Goal: Information Seeking & Learning: Learn about a topic

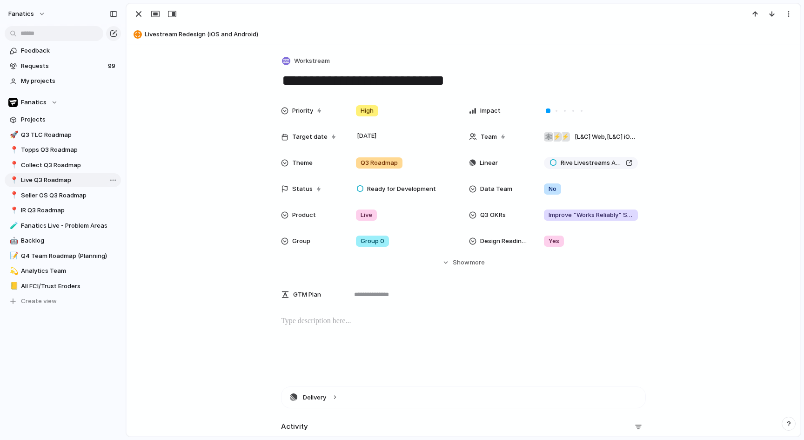
click at [69, 180] on span "Live Q3 Roadmap" at bounding box center [69, 179] width 97 height 9
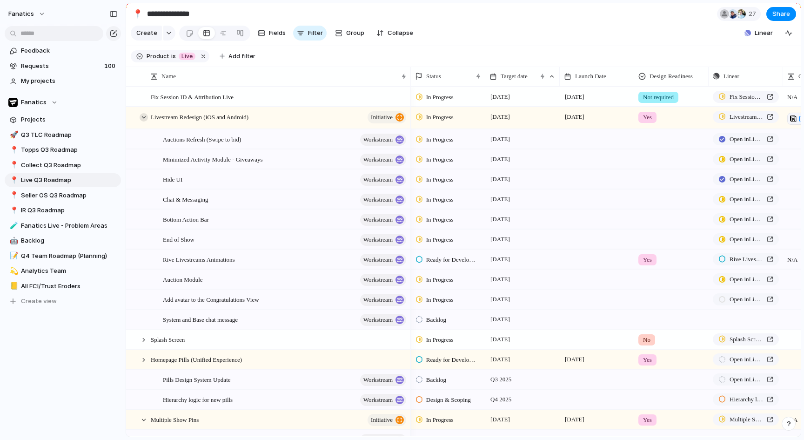
click at [144, 118] on div at bounding box center [144, 117] width 8 height 8
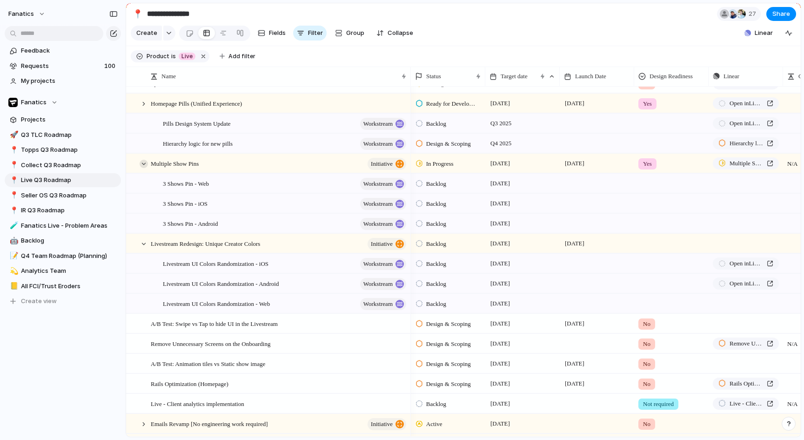
click at [143, 163] on div at bounding box center [144, 164] width 8 height 8
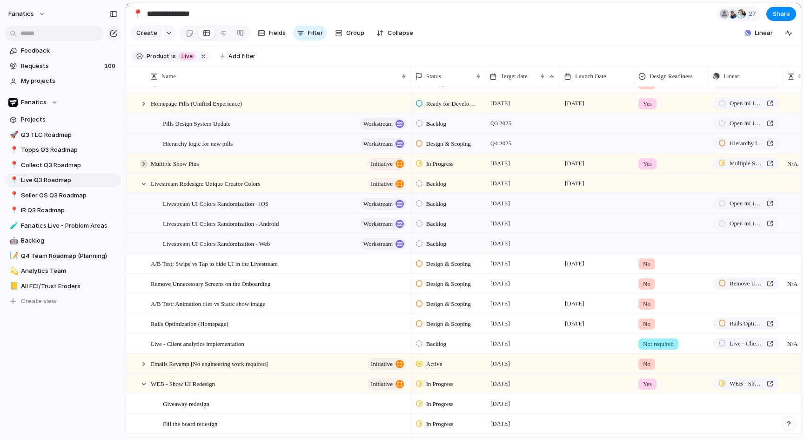
scroll to position [29, 0]
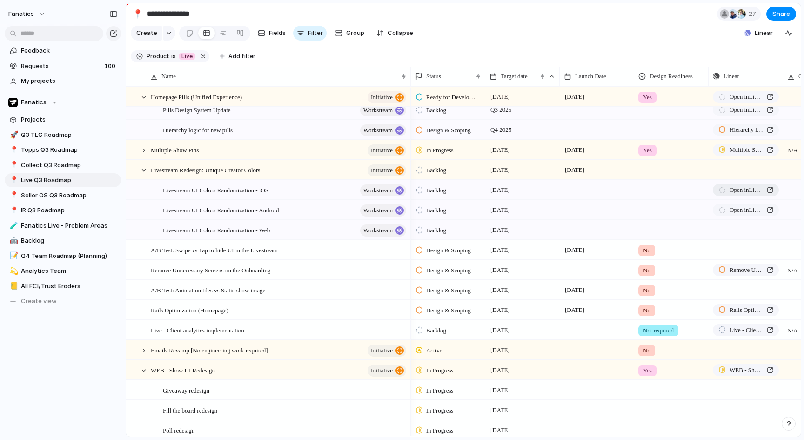
click at [738, 191] on span "Open in Linear" at bounding box center [747, 189] width 34 height 9
click at [749, 211] on span "Open in Linear" at bounding box center [747, 209] width 34 height 9
click at [645, 169] on div at bounding box center [672, 168] width 74 height 15
click at [655, 207] on div "Yes" at bounding box center [650, 208] width 20 height 11
click at [268, 194] on span "Livestream UI Colors Randomization - iOS" at bounding box center [216, 190] width 106 height 11
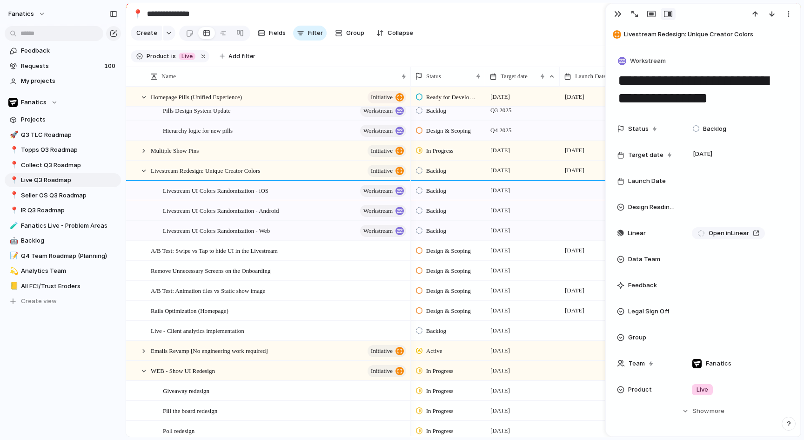
click at [727, 74] on textarea "**********" at bounding box center [703, 90] width 172 height 38
click at [698, 88] on textarea "**********" at bounding box center [703, 90] width 172 height 38
drag, startPoint x: 698, startPoint y: 88, endPoint x: 707, endPoint y: 85, distance: 9.9
click at [698, 88] on textarea "**********" at bounding box center [703, 90] width 172 height 38
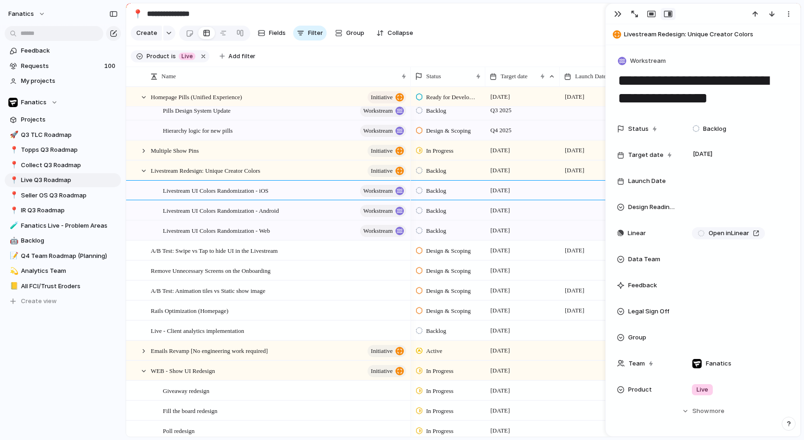
click at [719, 82] on textarea "**********" at bounding box center [703, 90] width 172 height 38
drag, startPoint x: 719, startPoint y: 82, endPoint x: 705, endPoint y: 97, distance: 20.4
click at [705, 97] on textarea "**********" at bounding box center [703, 90] width 172 height 38
click at [141, 171] on div at bounding box center [144, 171] width 8 height 8
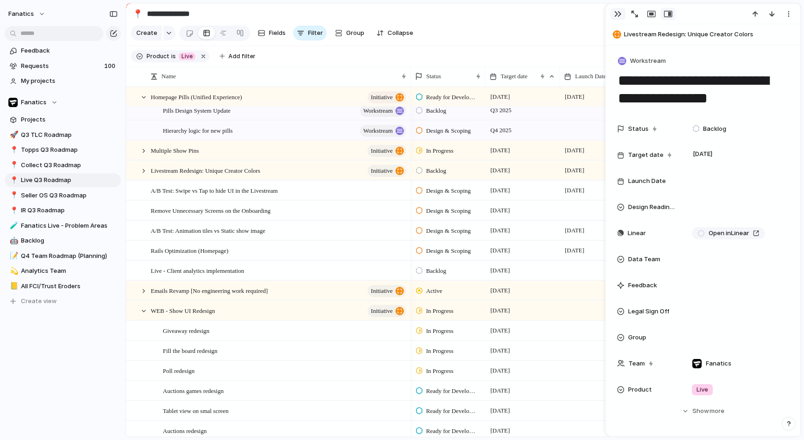
click at [619, 15] on div "button" at bounding box center [617, 13] width 7 height 7
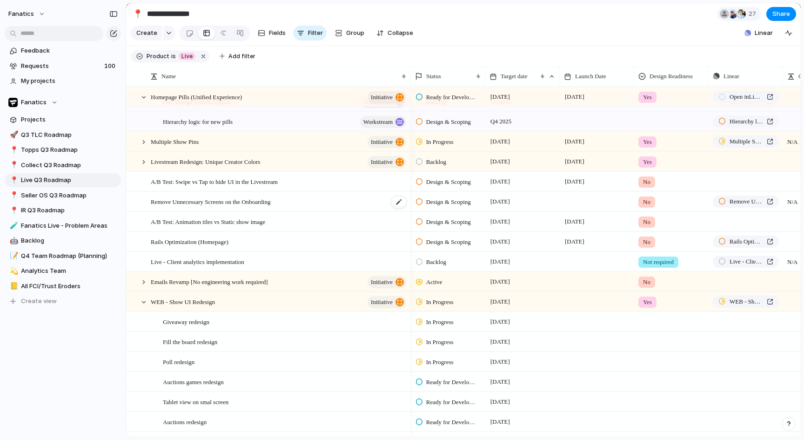
click at [314, 201] on div "Remove Unnecessary Screens on the Onboarding" at bounding box center [279, 201] width 257 height 19
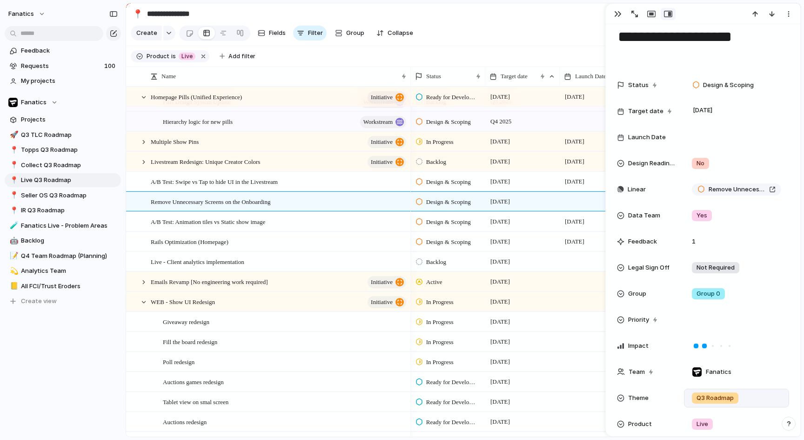
scroll to position [43, 0]
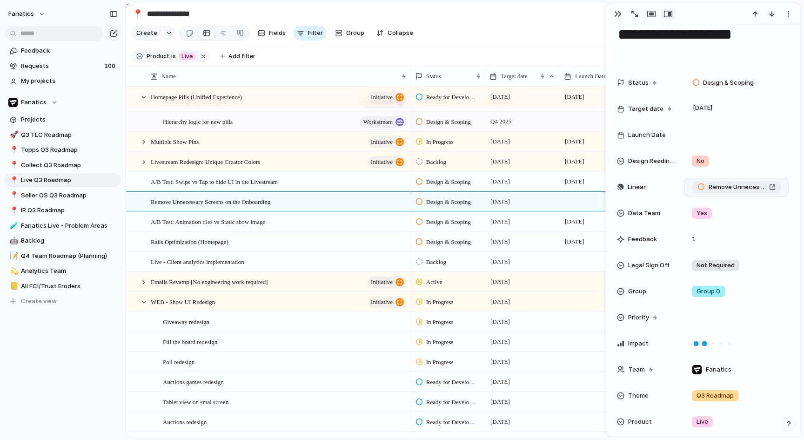
click at [734, 183] on span "Remove Unnecessary Screens on the Onboarding" at bounding box center [737, 186] width 57 height 9
click at [681, 31] on textarea "**********" at bounding box center [703, 34] width 172 height 55
drag, startPoint x: 681, startPoint y: 31, endPoint x: 682, endPoint y: 56, distance: 24.7
click at [681, 31] on textarea "**********" at bounding box center [703, 34] width 172 height 55
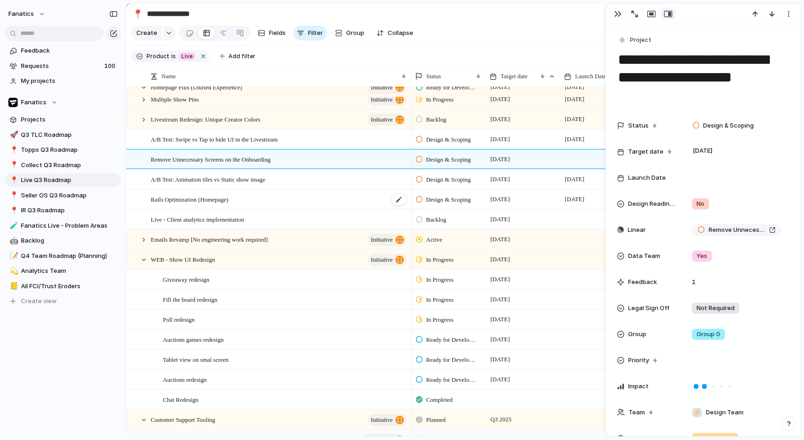
scroll to position [126, 0]
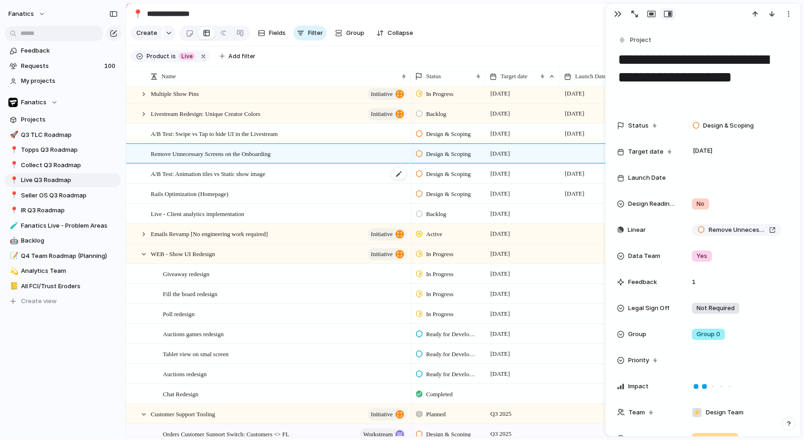
click at [324, 173] on div "A/B Test: Animation tiles vs Static show image" at bounding box center [279, 173] width 257 height 19
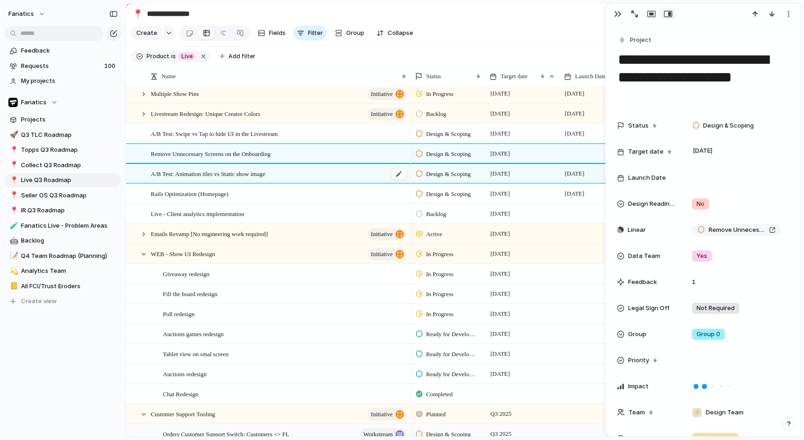
type textarea "**********"
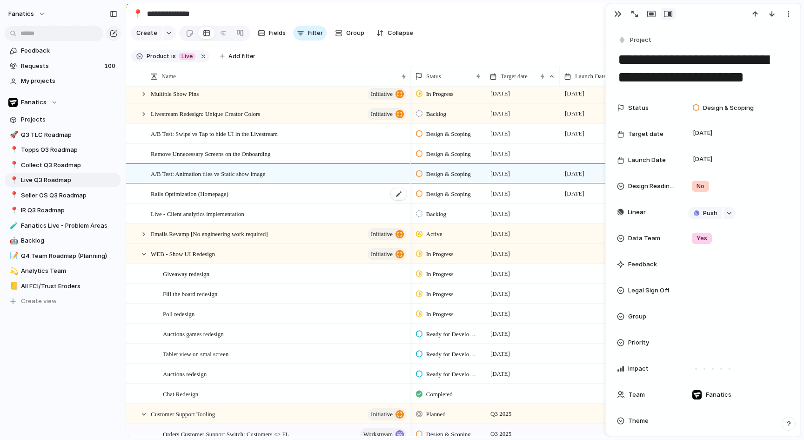
click at [320, 199] on div "Rails Optimization (Homepage)" at bounding box center [279, 193] width 257 height 19
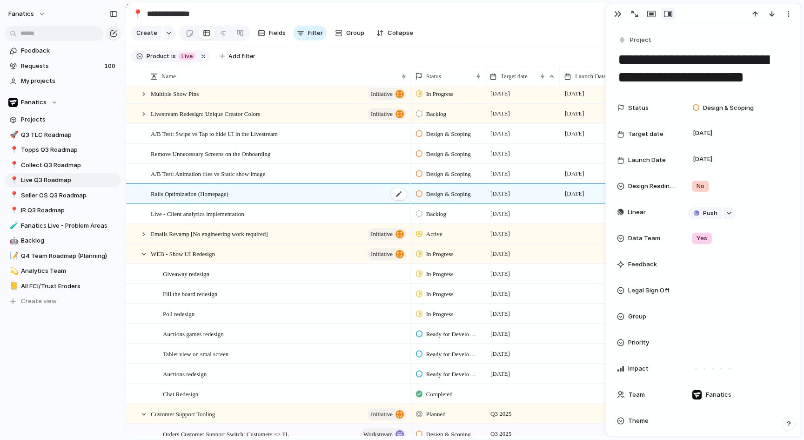
type textarea "**********"
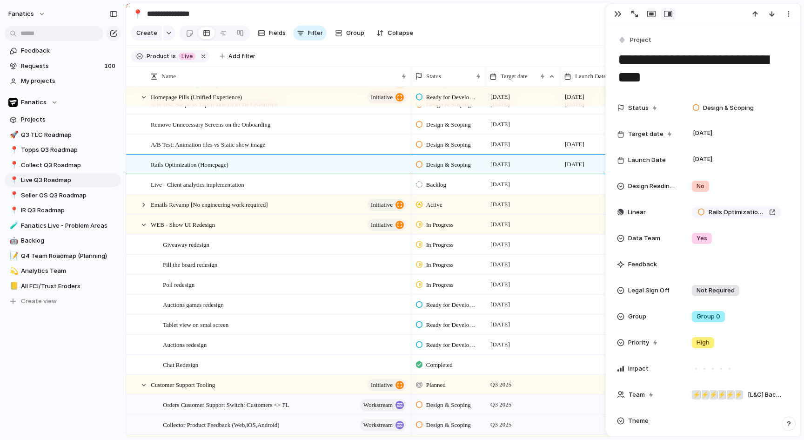
scroll to position [50, 0]
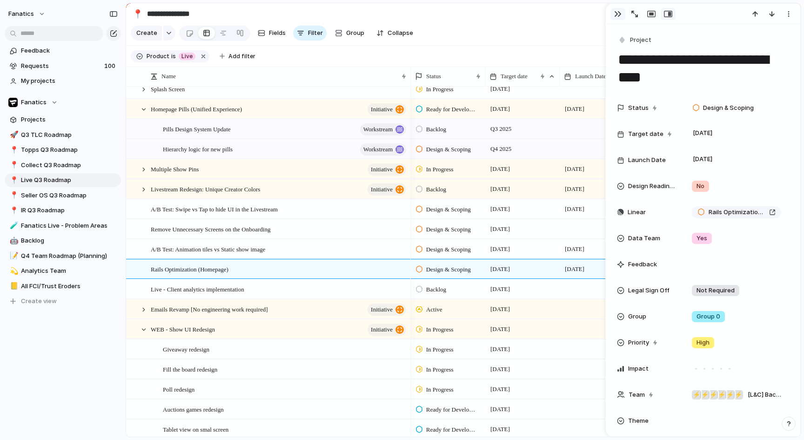
click at [620, 15] on div "button" at bounding box center [617, 13] width 7 height 7
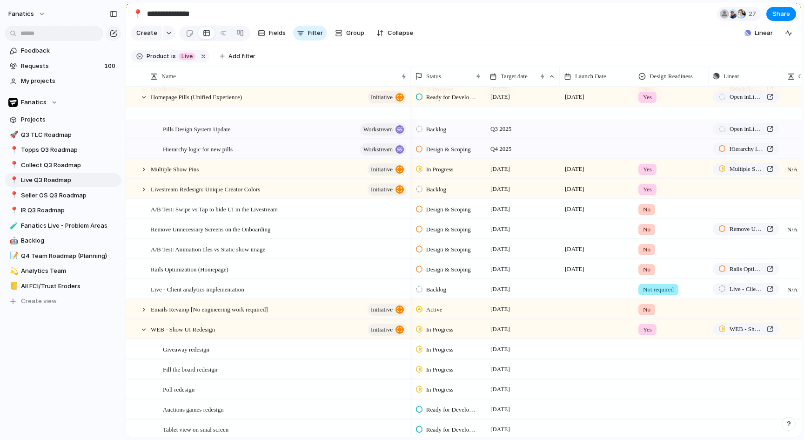
scroll to position [81, 0]
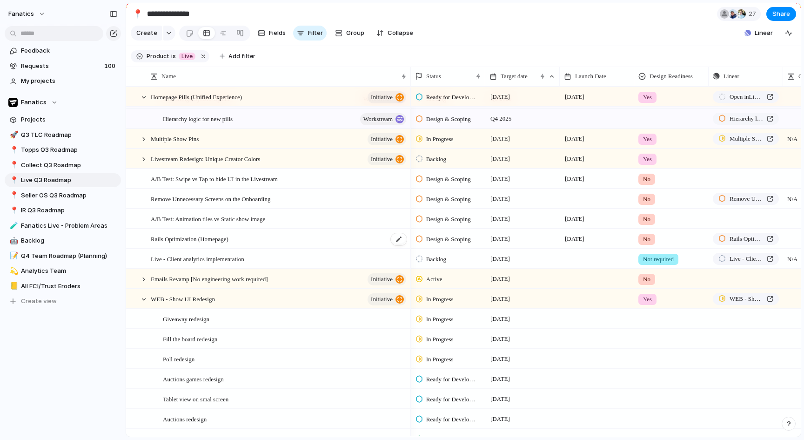
click at [303, 239] on div "Rails Optimization (Homepage)" at bounding box center [279, 238] width 257 height 19
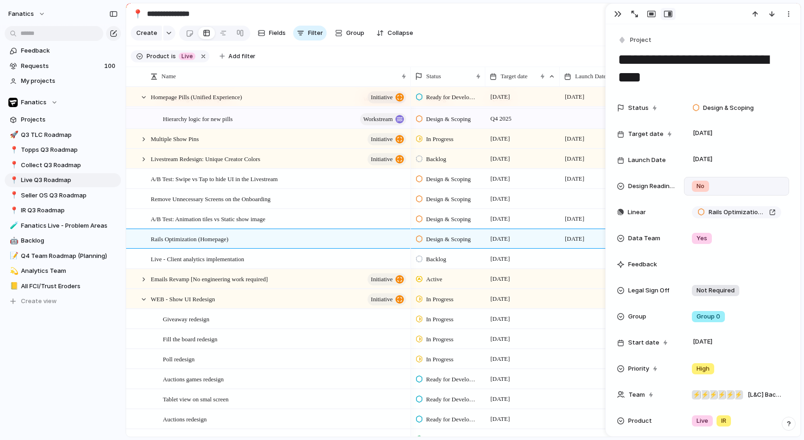
click at [703, 189] on span "No" at bounding box center [701, 185] width 8 height 9
click at [706, 221] on span "Yes" at bounding box center [703, 224] width 11 height 9
click at [618, 15] on div "button" at bounding box center [617, 13] width 7 height 7
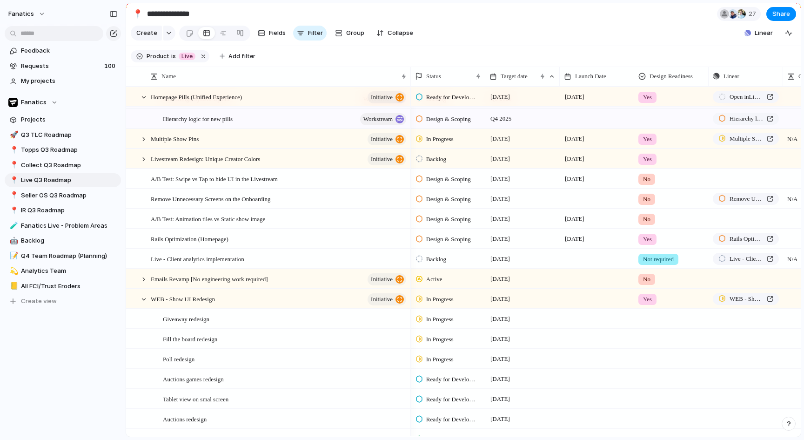
click at [651, 219] on span "No" at bounding box center [646, 219] width 7 height 9
click at [651, 253] on span "Yes" at bounding box center [650, 257] width 11 height 9
click at [651, 200] on div "No" at bounding box center [646, 199] width 17 height 11
click at [590, 200] on div "Yes No Not required No Design Readiness" at bounding box center [402, 220] width 804 height 440
click at [644, 177] on span "No" at bounding box center [646, 178] width 7 height 9
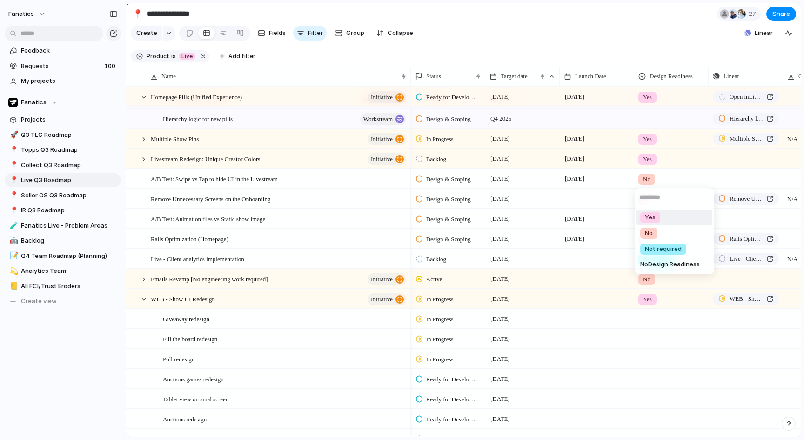
click at [653, 215] on span "Yes" at bounding box center [650, 217] width 11 height 9
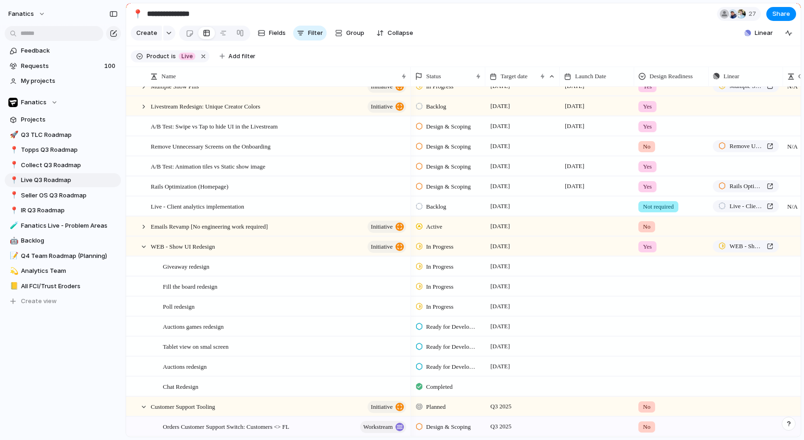
scroll to position [136, 0]
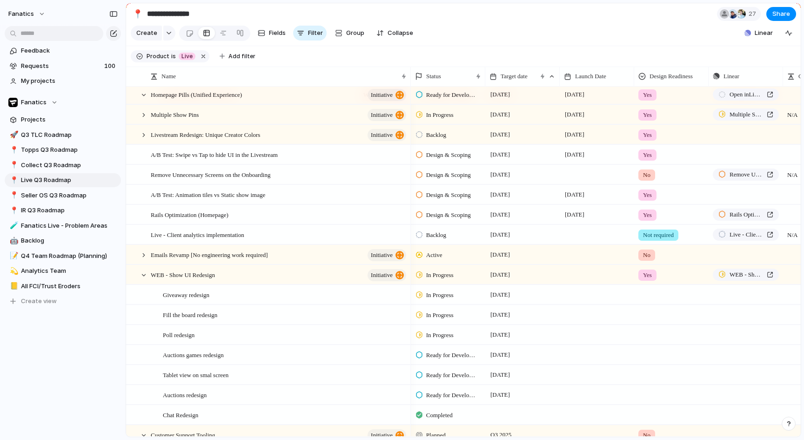
click at [651, 154] on span "Yes" at bounding box center [647, 154] width 9 height 9
click at [654, 223] on span "Not required" at bounding box center [663, 224] width 37 height 9
click at [642, 194] on div "Yes" at bounding box center [647, 194] width 18 height 11
click at [653, 262] on span "Not required" at bounding box center [663, 264] width 37 height 9
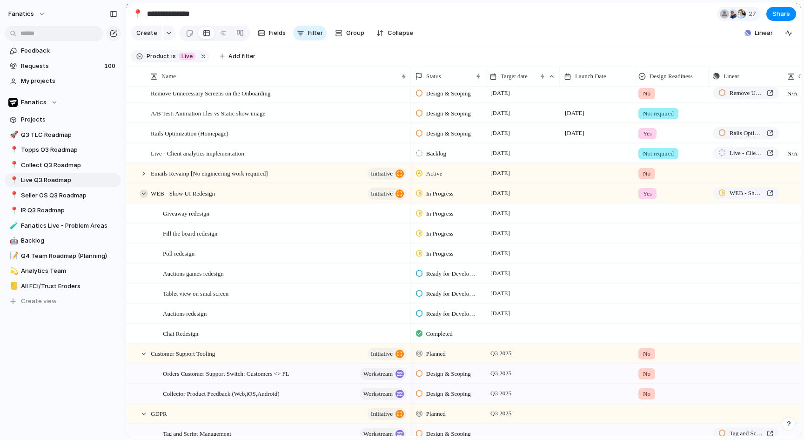
click at [143, 193] on div at bounding box center [144, 193] width 8 height 8
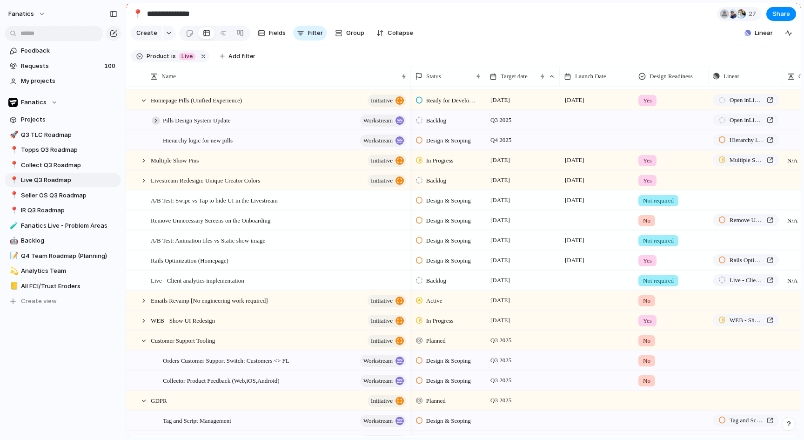
drag, startPoint x: 140, startPoint y: 98, endPoint x: 156, endPoint y: 117, distance: 24.8
click at [140, 98] on div at bounding box center [144, 100] width 8 height 8
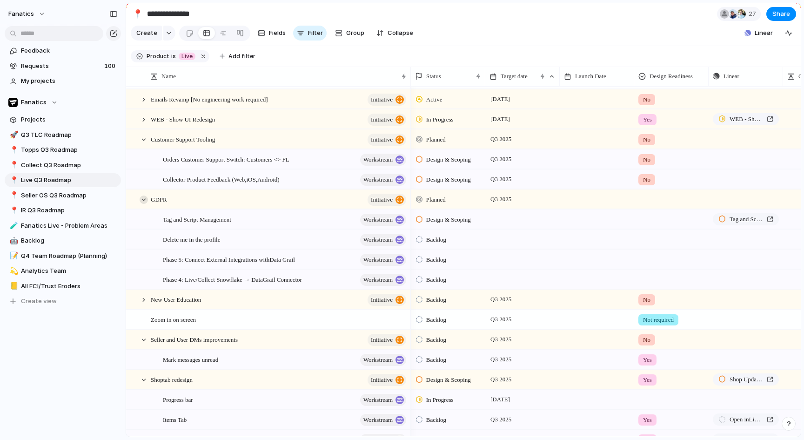
click at [144, 200] on div at bounding box center [144, 199] width 8 height 8
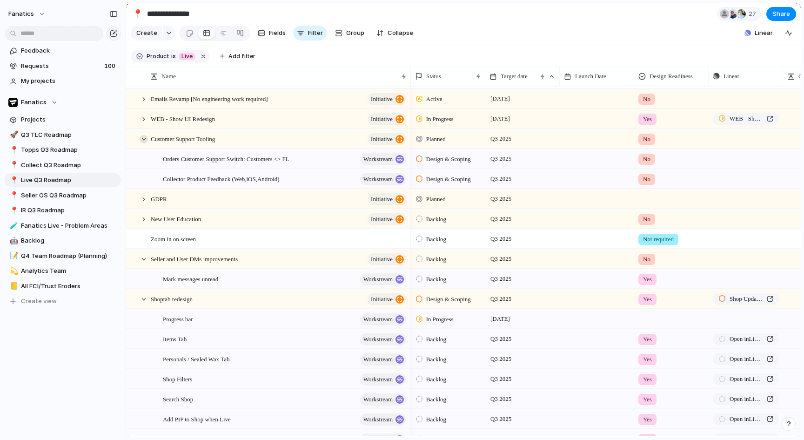
click at [143, 140] on div at bounding box center [144, 139] width 8 height 8
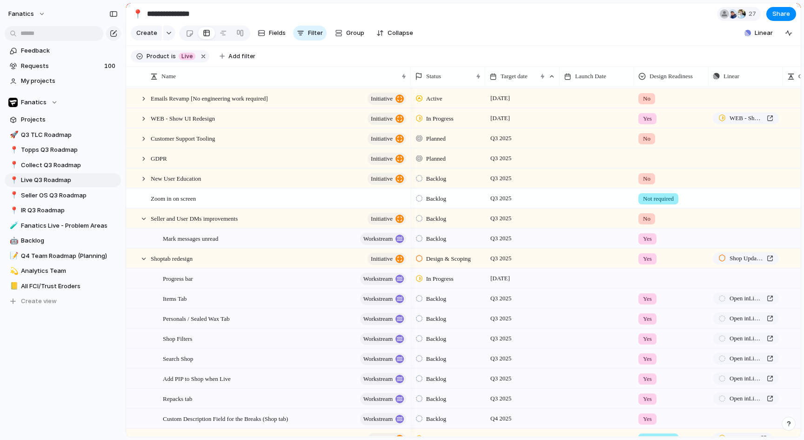
click at [647, 142] on span "No" at bounding box center [646, 138] width 7 height 9
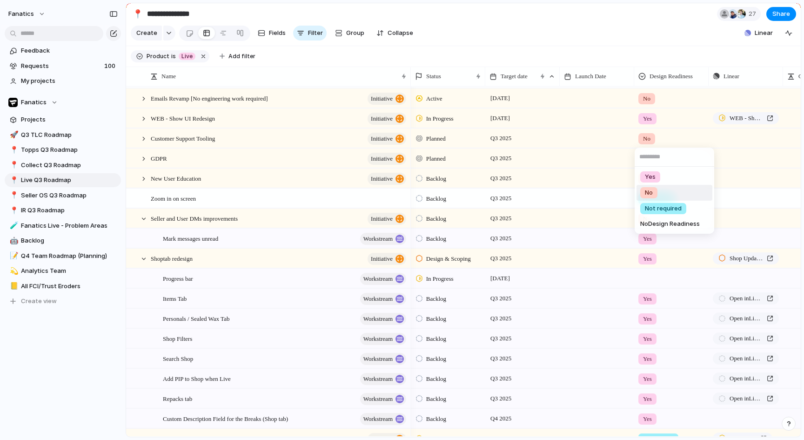
click at [647, 137] on div "Yes No Not required No Design Readiness" at bounding box center [402, 220] width 804 height 440
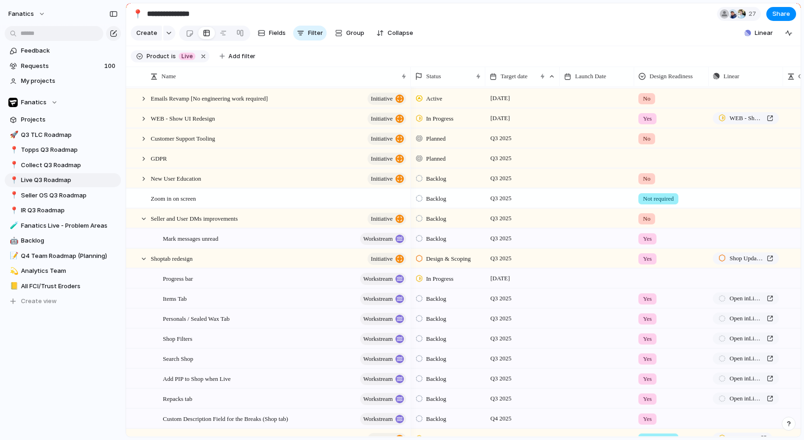
click at [647, 137] on span "No" at bounding box center [646, 138] width 7 height 9
click at [652, 224] on span "No Design Readiness" at bounding box center [670, 223] width 60 height 9
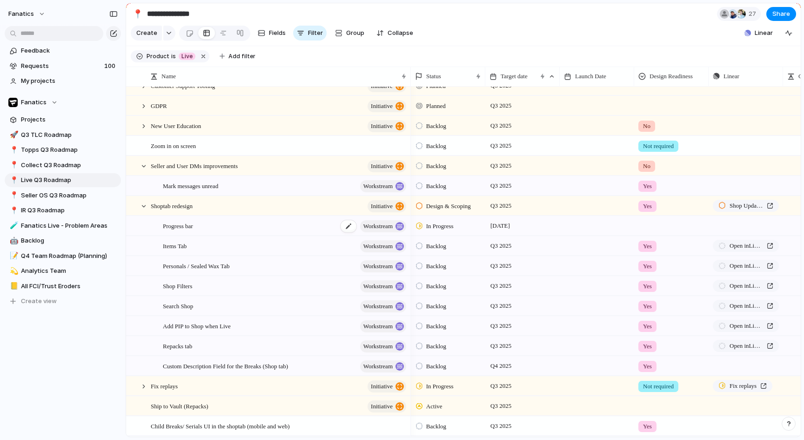
click at [216, 227] on div "Progress bar workstream" at bounding box center [285, 225] width 245 height 19
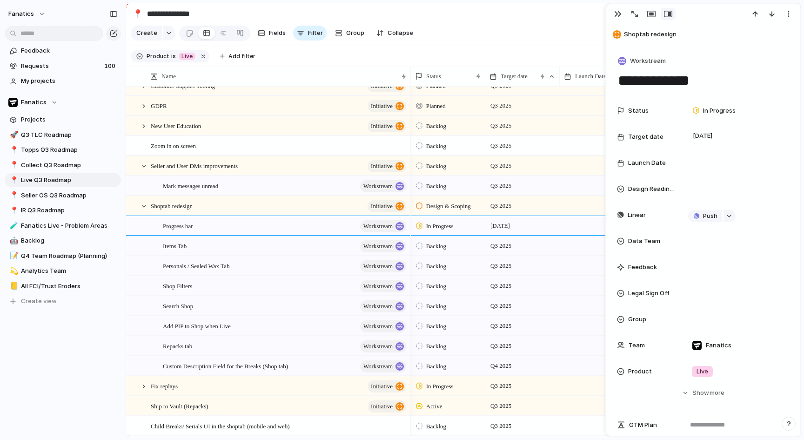
drag, startPoint x: 620, startPoint y: 16, endPoint x: 617, endPoint y: 148, distance: 132.7
click at [620, 16] on div "button" at bounding box center [617, 13] width 7 height 7
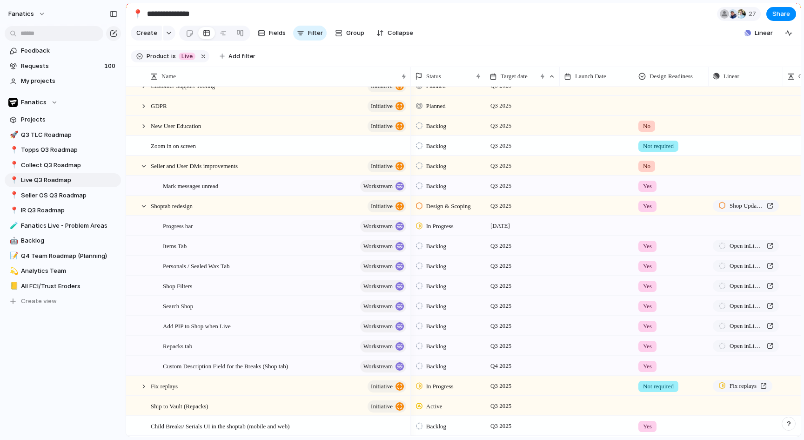
click at [651, 221] on div at bounding box center [672, 223] width 74 height 15
click at [649, 263] on span "Yes" at bounding box center [650, 264] width 11 height 9
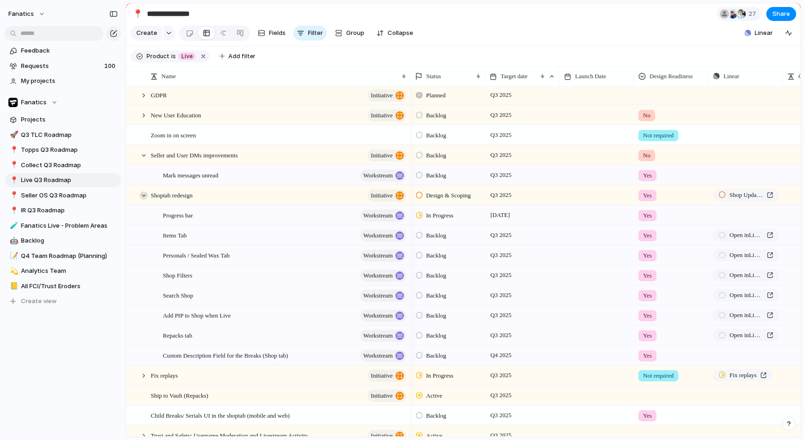
click at [143, 194] on div at bounding box center [144, 195] width 8 height 8
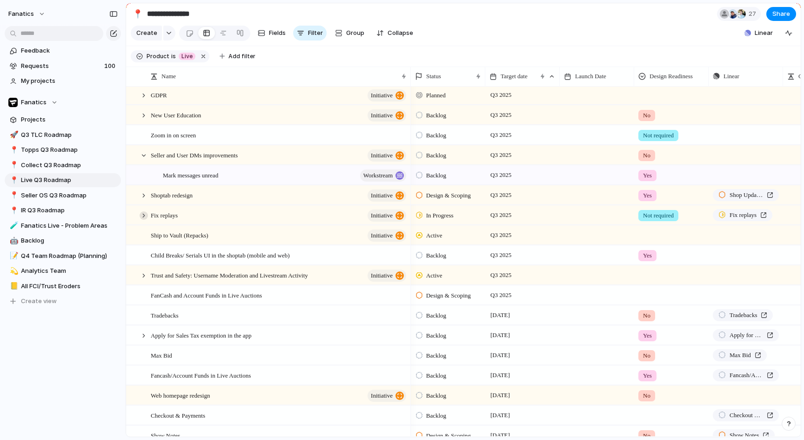
click at [144, 214] on div at bounding box center [144, 215] width 8 height 8
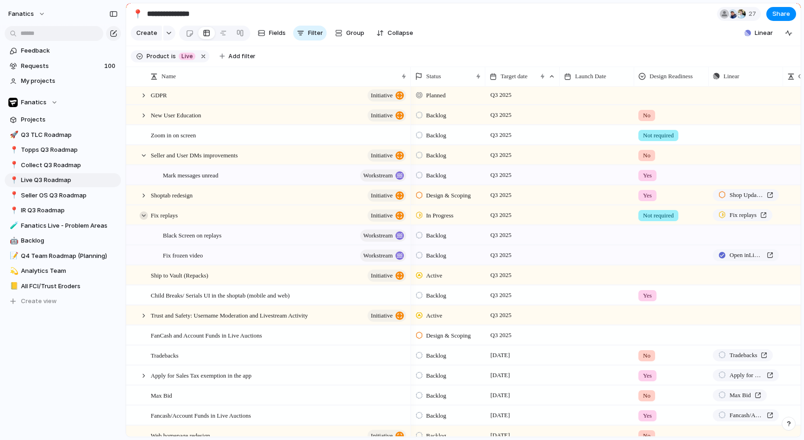
click at [143, 214] on div at bounding box center [144, 215] width 8 height 8
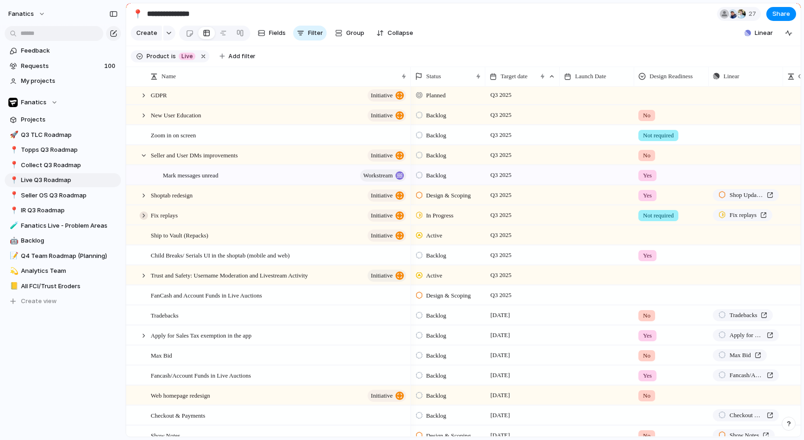
click at [143, 214] on div at bounding box center [144, 215] width 8 height 8
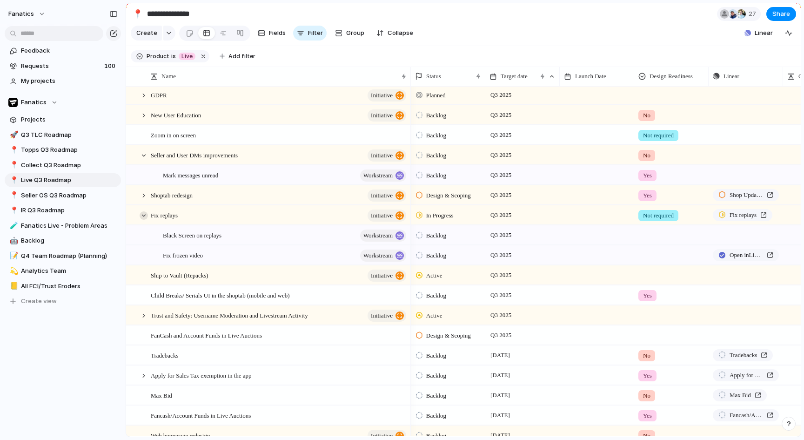
click at [143, 214] on div at bounding box center [144, 215] width 8 height 8
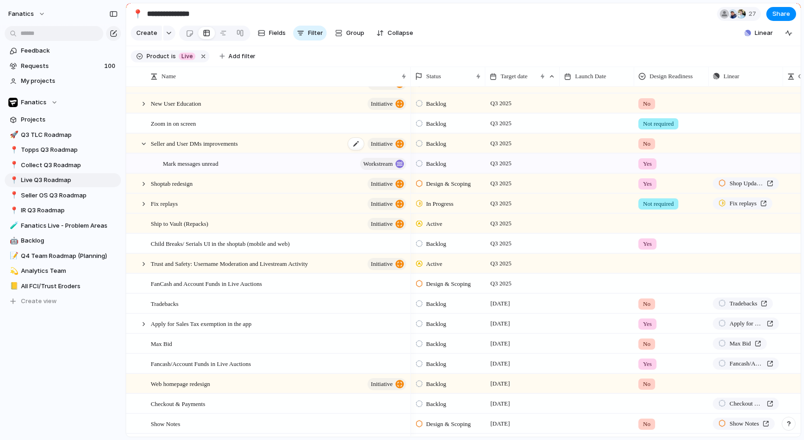
click at [201, 145] on span "Seller and User DMs improvements" at bounding box center [194, 143] width 87 height 11
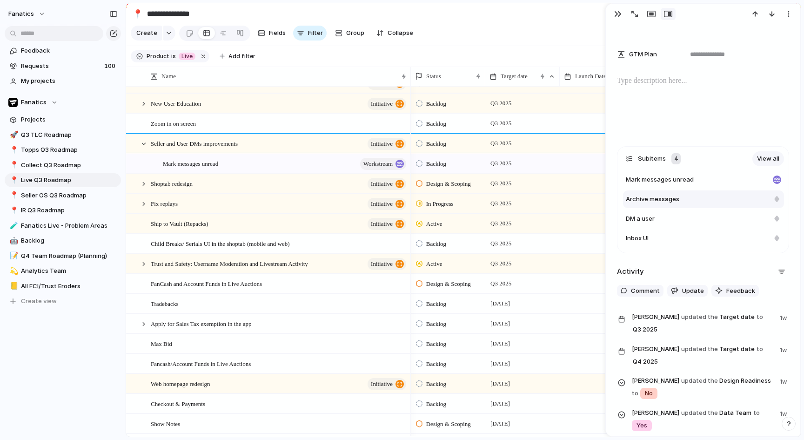
click at [776, 200] on div at bounding box center [777, 199] width 8 height 8
type textarea "**********"
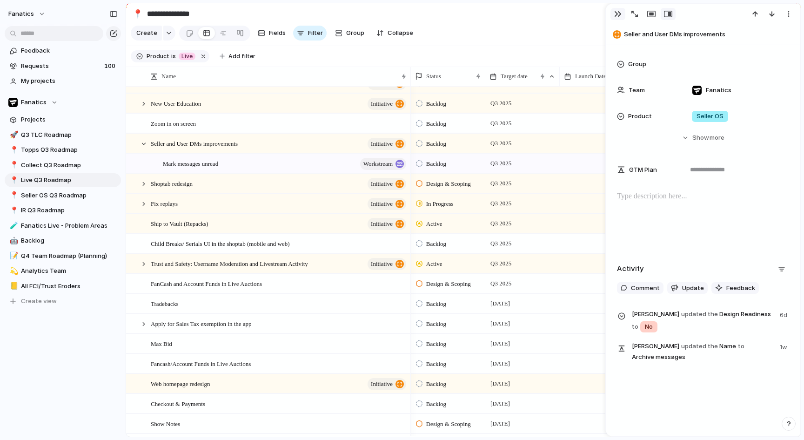
click at [616, 14] on div "button" at bounding box center [617, 13] width 7 height 7
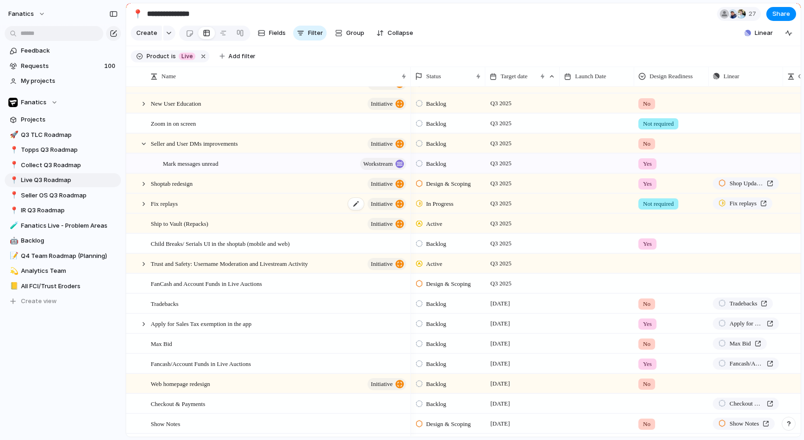
scroll to position [295, 0]
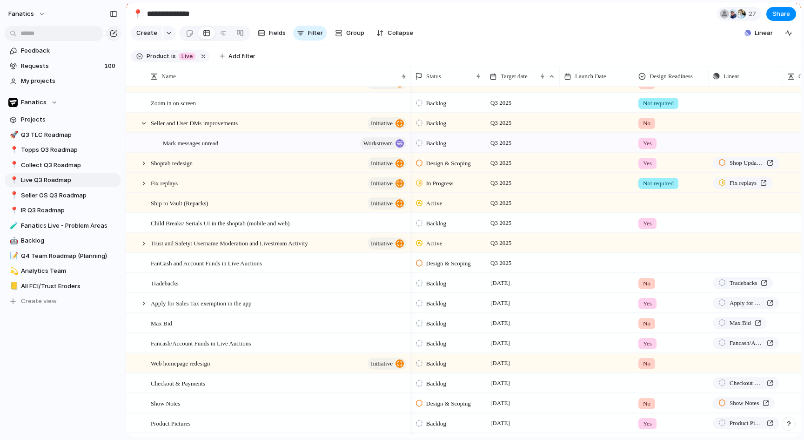
drag, startPoint x: 145, startPoint y: 122, endPoint x: 165, endPoint y: 128, distance: 21.3
click at [145, 122] on div at bounding box center [144, 123] width 8 height 8
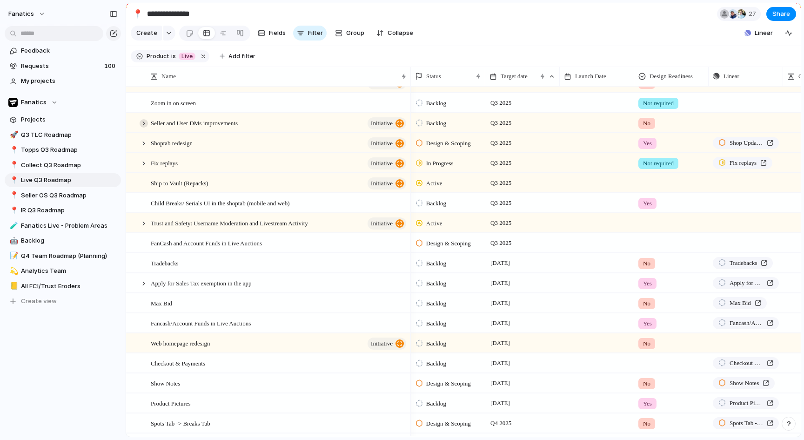
click at [146, 124] on div at bounding box center [144, 123] width 8 height 8
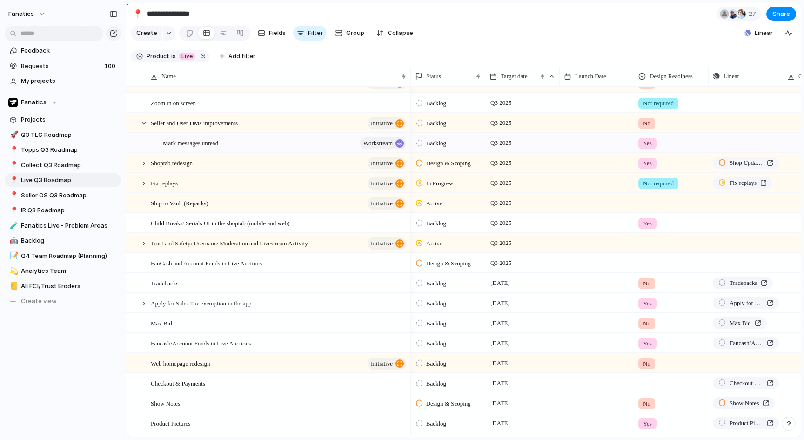
click at [649, 143] on span "Yes" at bounding box center [647, 143] width 9 height 9
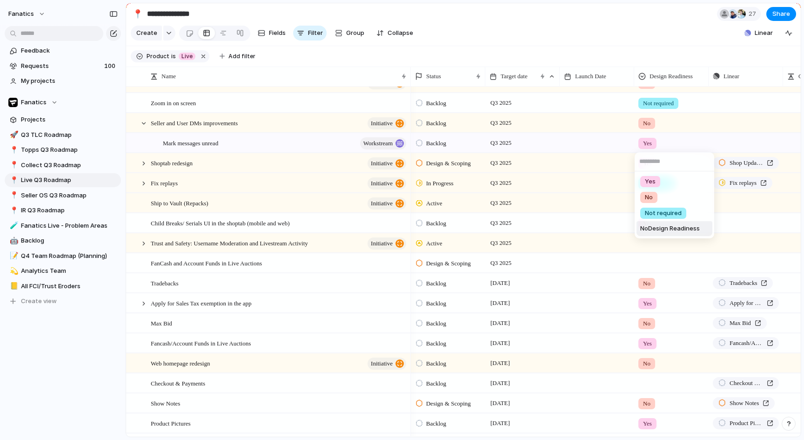
click at [644, 228] on span "No Design Readiness" at bounding box center [670, 228] width 60 height 9
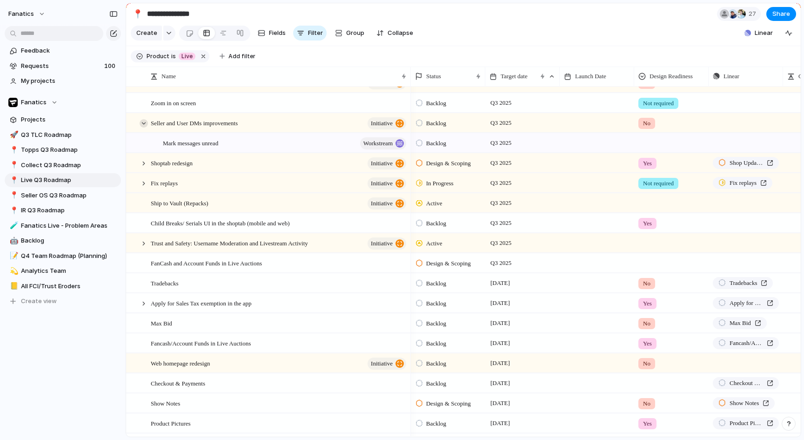
click at [141, 122] on div at bounding box center [144, 123] width 8 height 8
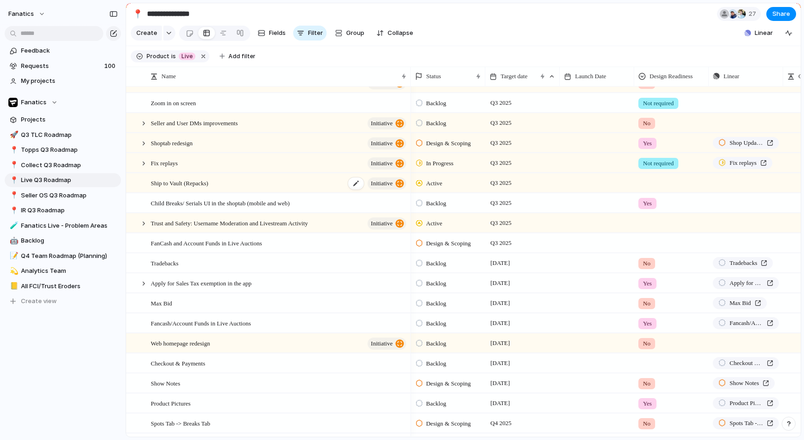
click at [181, 187] on span "Ship to Vault (Repacks)" at bounding box center [180, 182] width 58 height 11
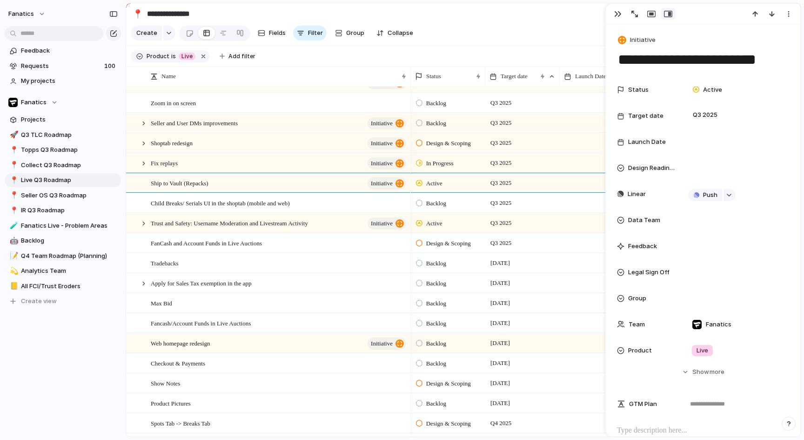
click at [622, 20] on div at bounding box center [703, 14] width 195 height 20
click at [618, 17] on div "button" at bounding box center [617, 13] width 7 height 7
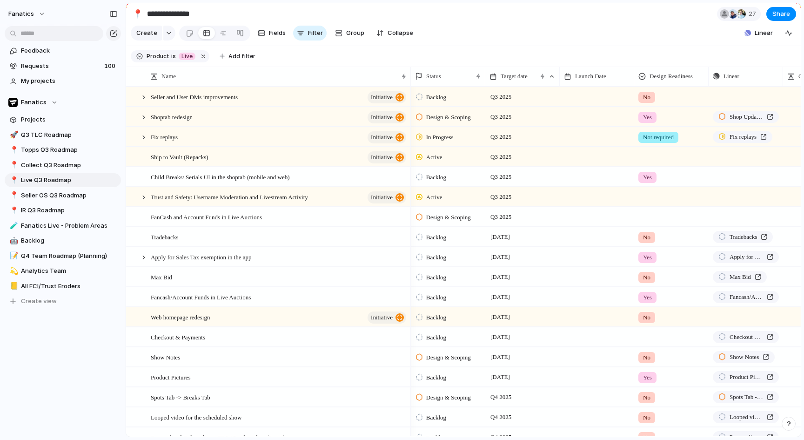
scroll to position [362, 0]
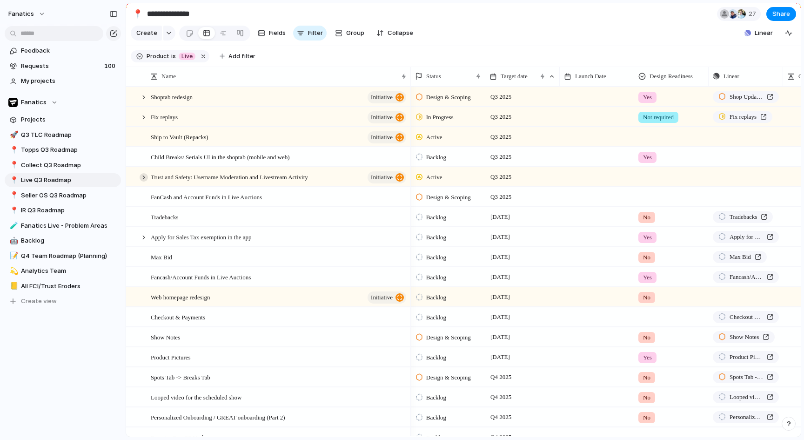
click at [146, 177] on div at bounding box center [144, 177] width 8 height 8
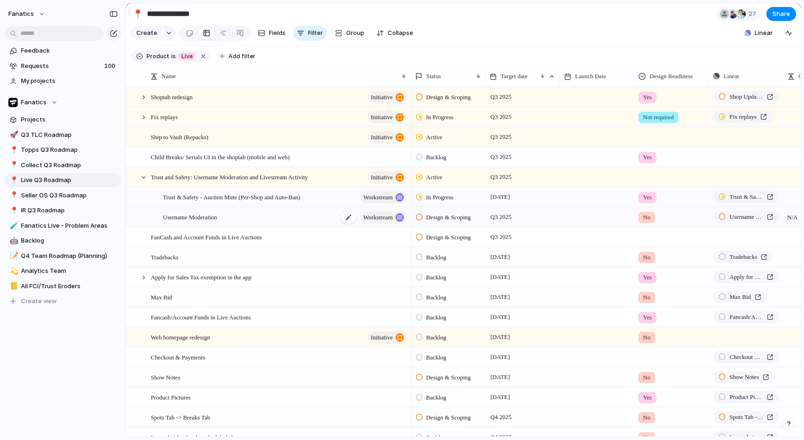
click at [207, 212] on span "Username Moderation" at bounding box center [190, 216] width 54 height 11
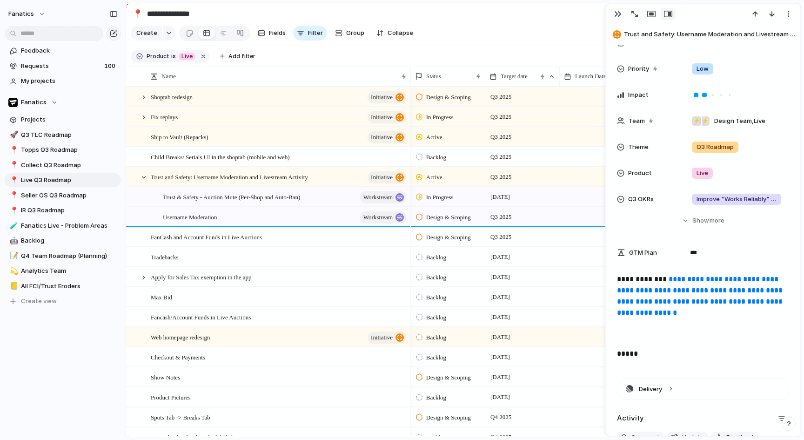
scroll to position [308, 0]
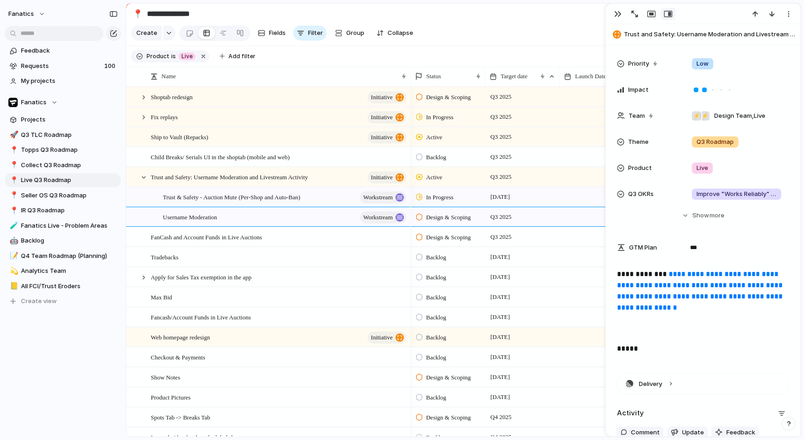
click at [727, 286] on link "**********" at bounding box center [701, 290] width 168 height 40
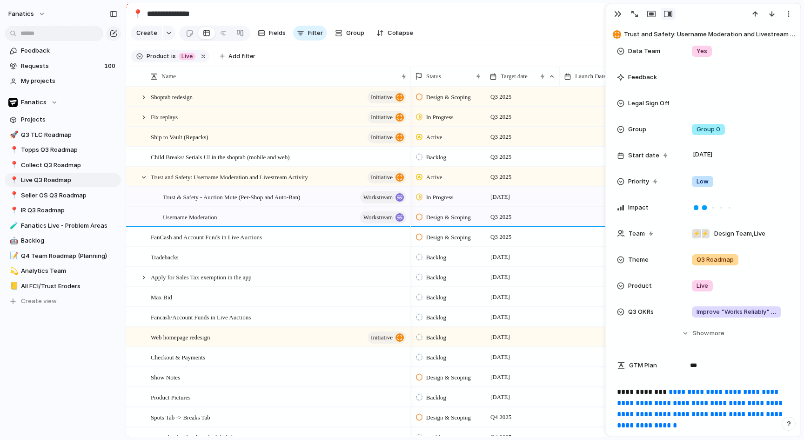
scroll to position [0, 0]
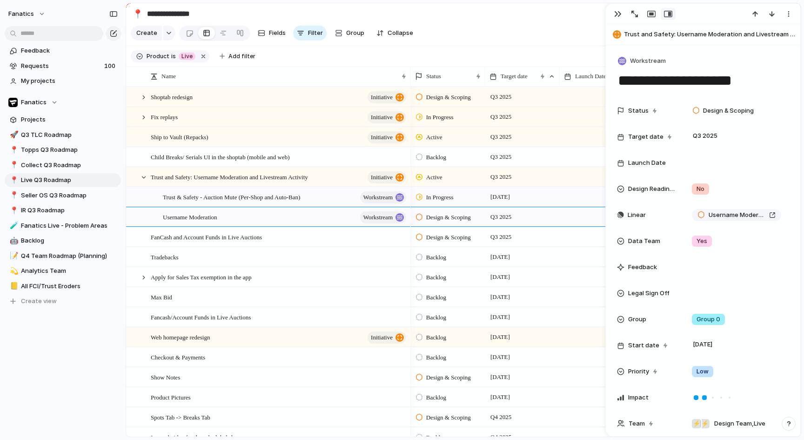
click at [617, 12] on div "button" at bounding box center [617, 13] width 7 height 7
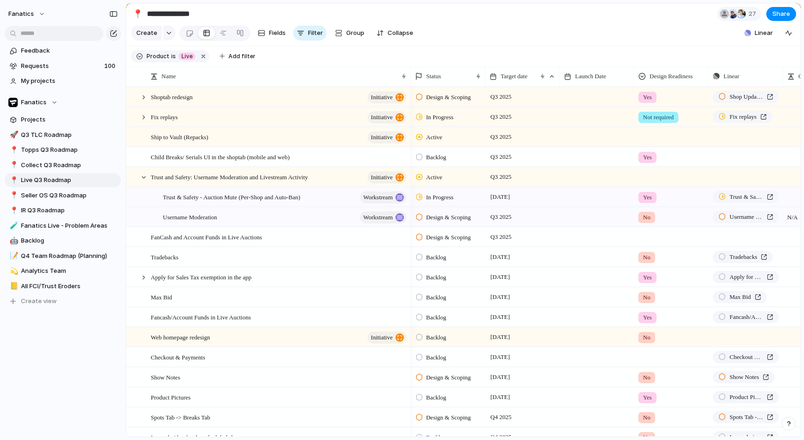
click at [648, 216] on span "No" at bounding box center [646, 217] width 7 height 9
click at [608, 218] on div "Yes No Not required No Design Readiness" at bounding box center [402, 220] width 804 height 440
click at [642, 174] on div at bounding box center [672, 175] width 74 height 15
drag, startPoint x: 231, startPoint y: 214, endPoint x: 221, endPoint y: 215, distance: 9.4
click at [231, 214] on div "Yes No Not required" at bounding box center [402, 220] width 804 height 440
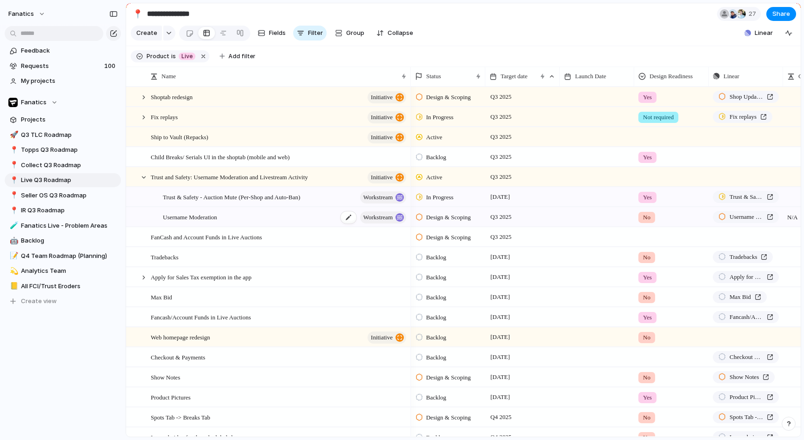
click at [202, 215] on span "Username Moderation" at bounding box center [190, 216] width 54 height 11
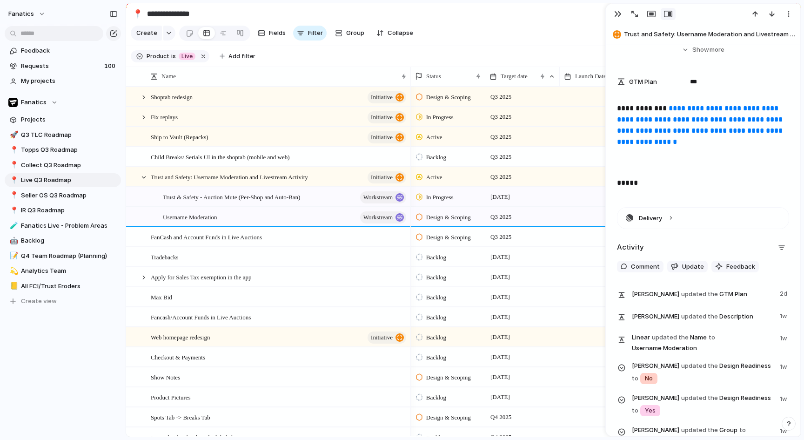
scroll to position [501, 0]
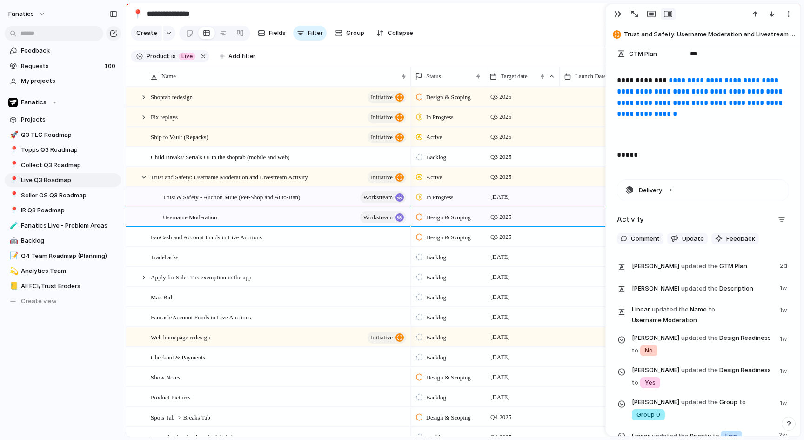
click at [648, 161] on div "**********" at bounding box center [703, 121] width 172 height 93
click at [656, 117] on link "**********" at bounding box center [701, 97] width 168 height 40
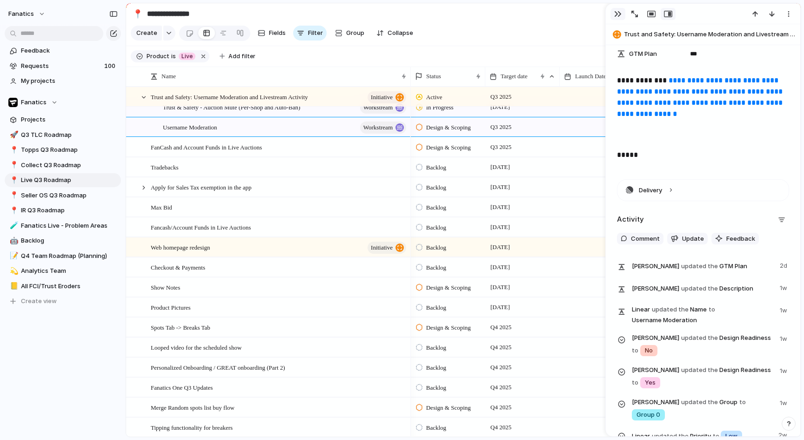
click at [615, 13] on div "button" at bounding box center [617, 13] width 7 height 7
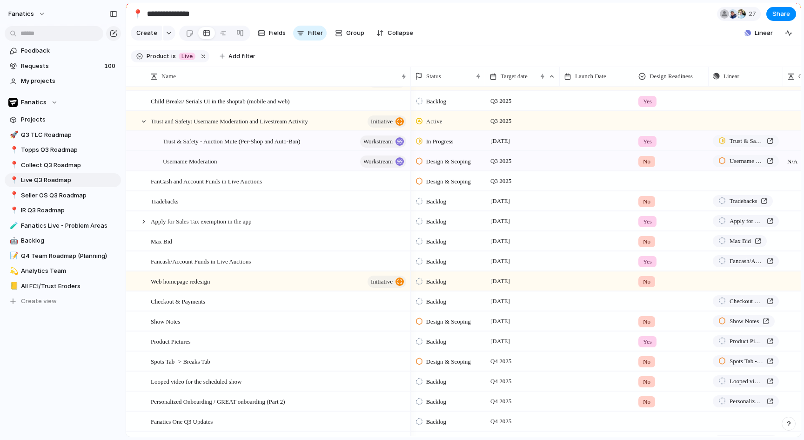
scroll to position [417, 0]
click at [652, 163] on div "No" at bounding box center [646, 162] width 17 height 11
drag, startPoint x: 656, startPoint y: 237, endPoint x: 648, endPoint y: 178, distance: 59.2
click at [656, 237] on div "Not required" at bounding box center [663, 232] width 46 height 11
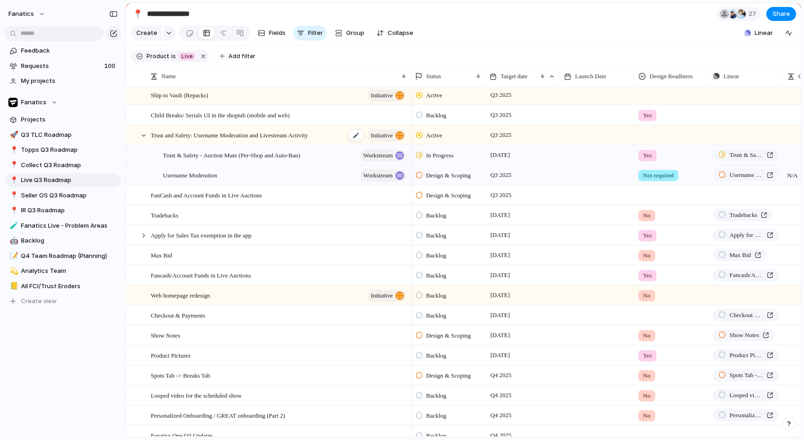
scroll to position [403, 0]
click at [145, 137] on div at bounding box center [144, 137] width 8 height 8
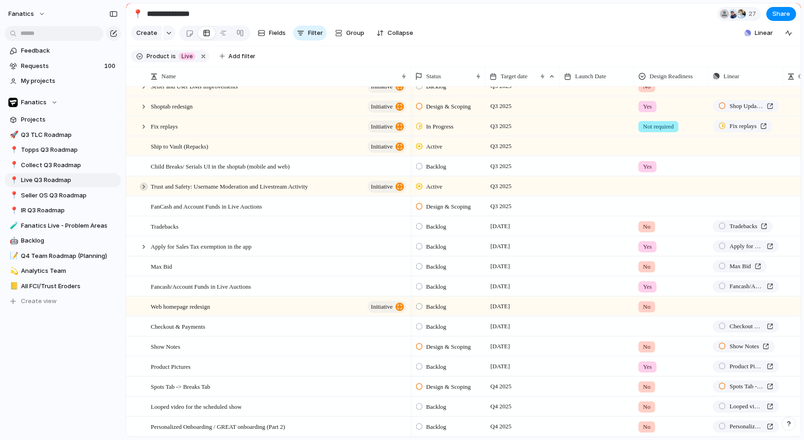
scroll to position [340, 0]
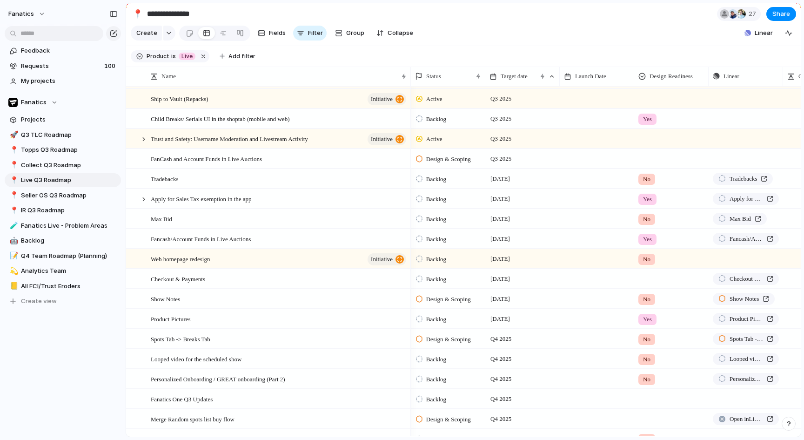
click at [652, 159] on div at bounding box center [672, 156] width 74 height 15
click at [651, 211] on span "No" at bounding box center [649, 212] width 8 height 9
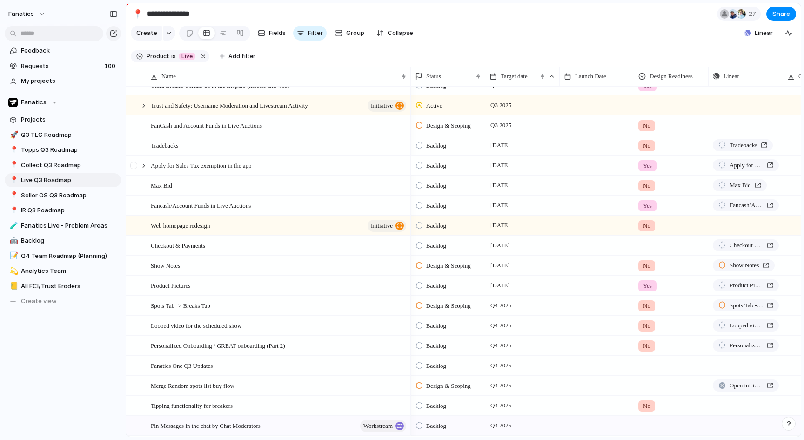
click at [140, 162] on div at bounding box center [144, 165] width 8 height 8
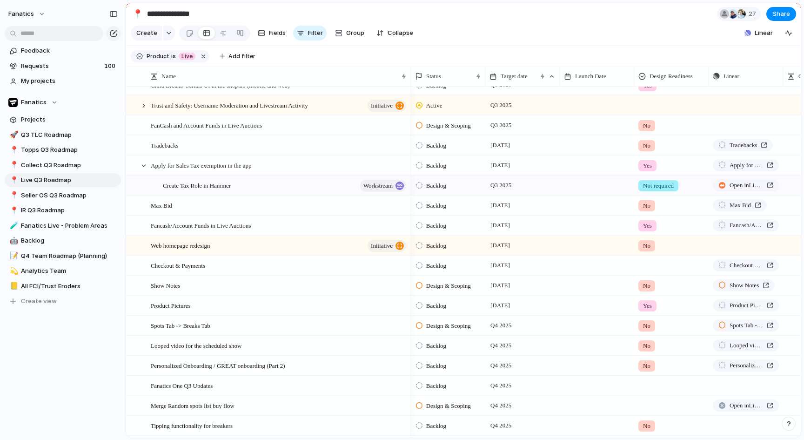
click at [649, 163] on span "Yes" at bounding box center [647, 165] width 9 height 9
click at [655, 220] on div "No" at bounding box center [648, 219] width 17 height 11
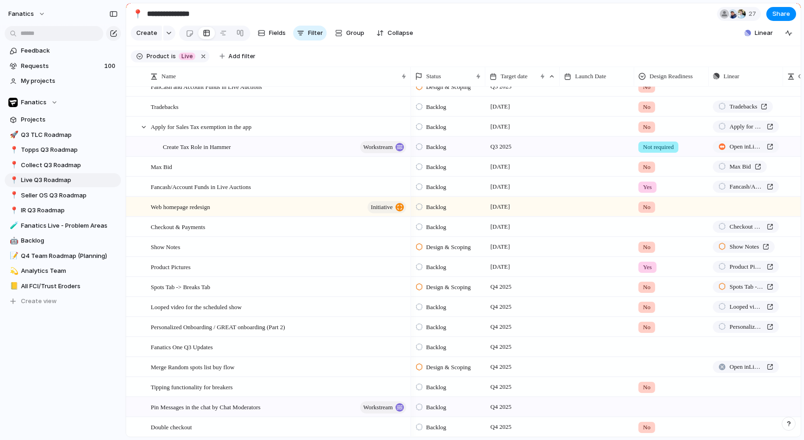
click at [648, 168] on span "No" at bounding box center [646, 166] width 7 height 9
click at [651, 167] on div "Yes No Not required No Design Readiness" at bounding box center [402, 220] width 804 height 440
click at [146, 162] on div at bounding box center [139, 166] width 25 height 19
click at [161, 166] on span "Max Bid" at bounding box center [161, 166] width 21 height 11
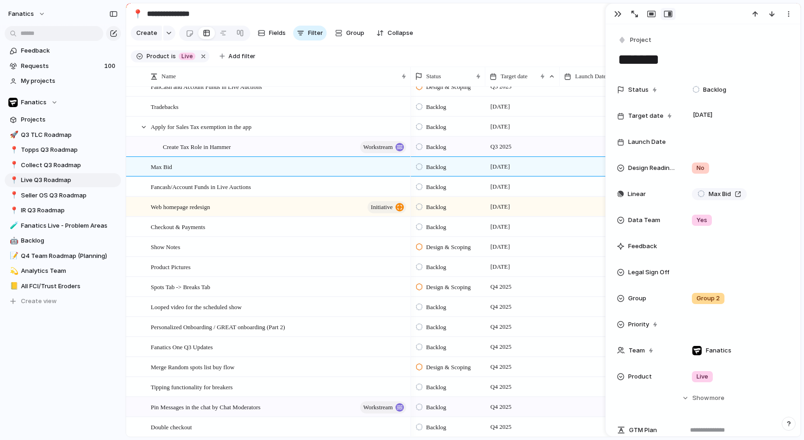
drag, startPoint x: 618, startPoint y: 14, endPoint x: 613, endPoint y: 36, distance: 22.8
click at [618, 14] on div "button" at bounding box center [617, 13] width 7 height 7
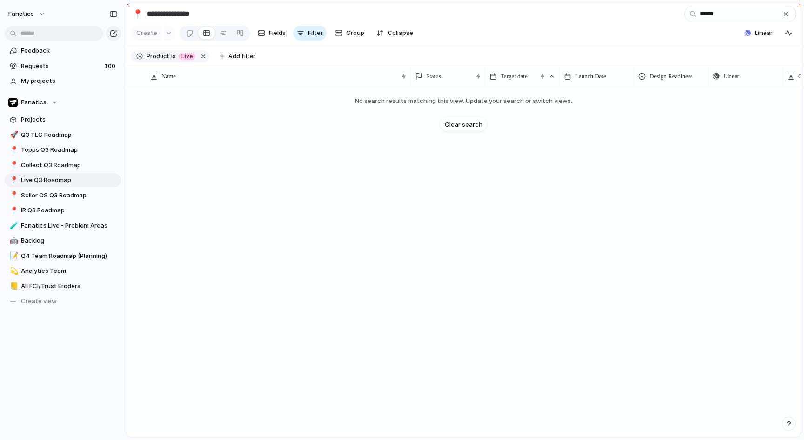
type input "*******"
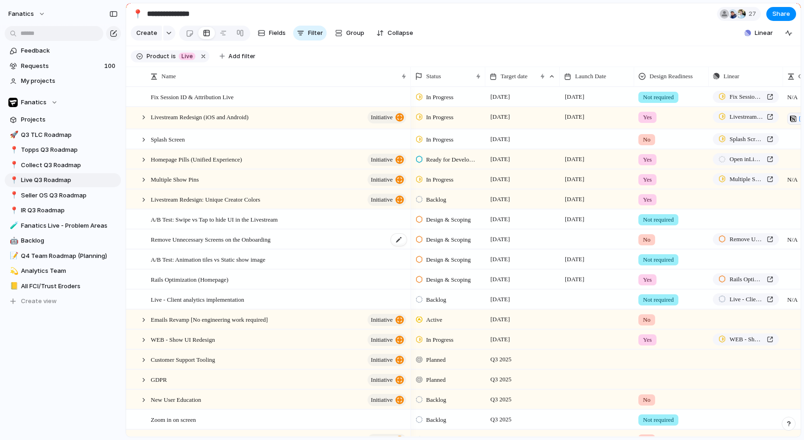
scroll to position [124, 0]
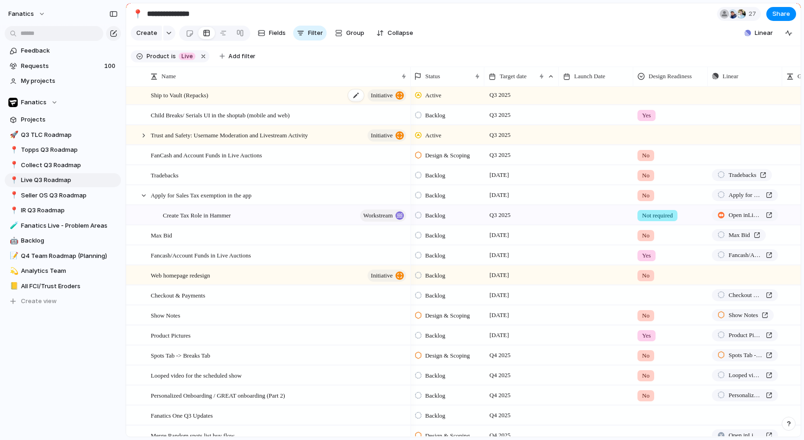
click at [223, 96] on div "Ship to Vault (Repacks) initiative" at bounding box center [279, 95] width 257 height 19
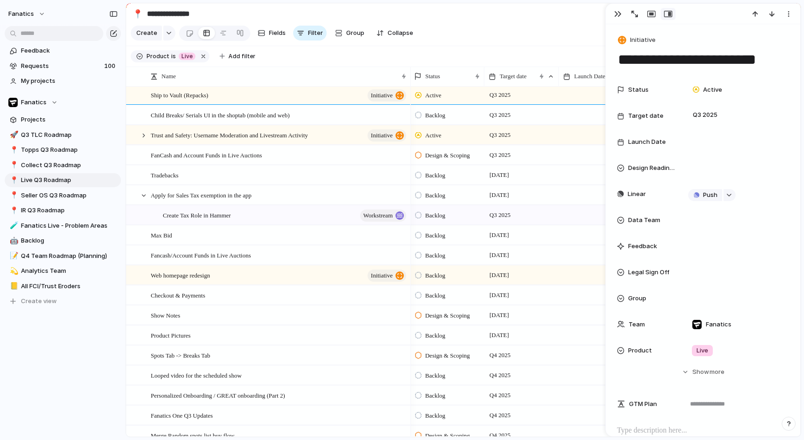
click at [618, 16] on div "button" at bounding box center [617, 13] width 7 height 7
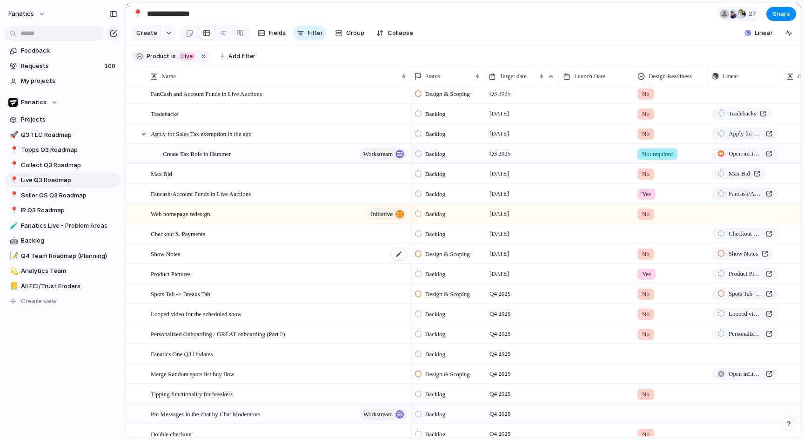
click at [289, 251] on div "Show Notes" at bounding box center [279, 253] width 257 height 19
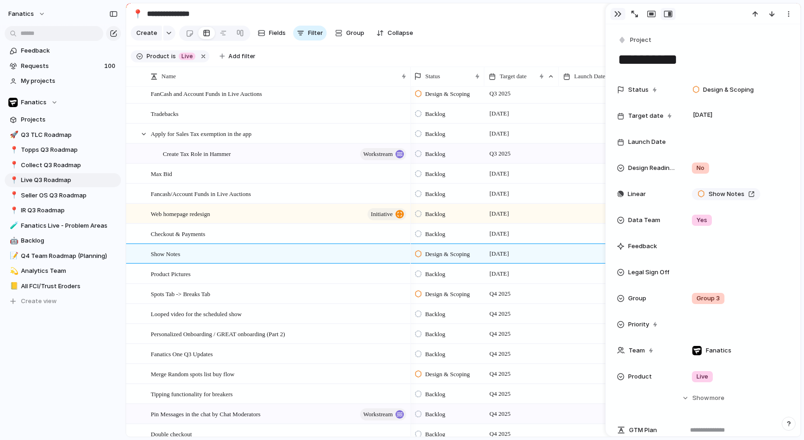
click at [618, 14] on div "button" at bounding box center [617, 13] width 7 height 7
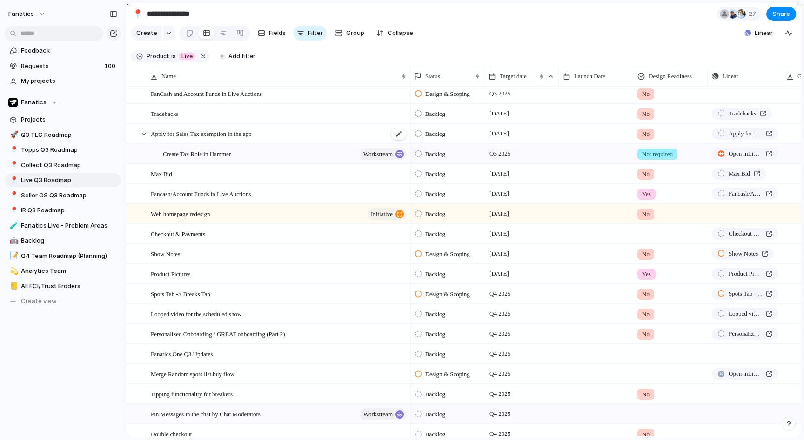
click at [143, 134] on div at bounding box center [144, 134] width 8 height 8
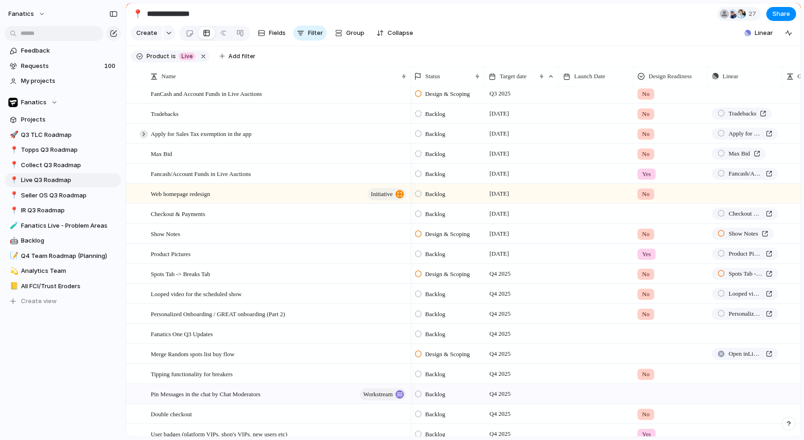
click at [144, 133] on div at bounding box center [144, 134] width 8 height 8
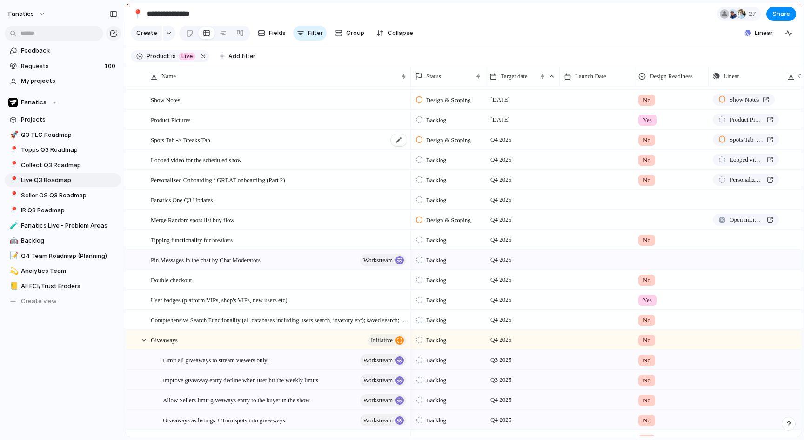
click at [361, 139] on div "Spots Tab -> Breaks Tab" at bounding box center [279, 139] width 257 height 19
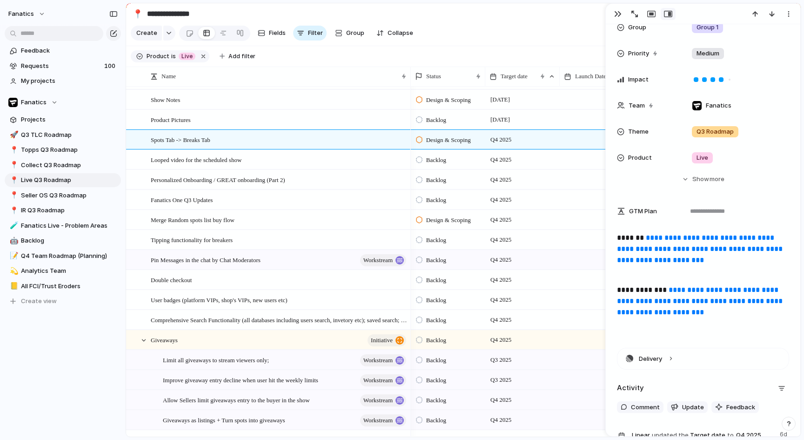
click at [698, 307] on link "**********" at bounding box center [701, 300] width 168 height 29
drag, startPoint x: 620, startPoint y: 14, endPoint x: 617, endPoint y: 18, distance: 5.0
click at [620, 14] on div "button" at bounding box center [617, 13] width 7 height 7
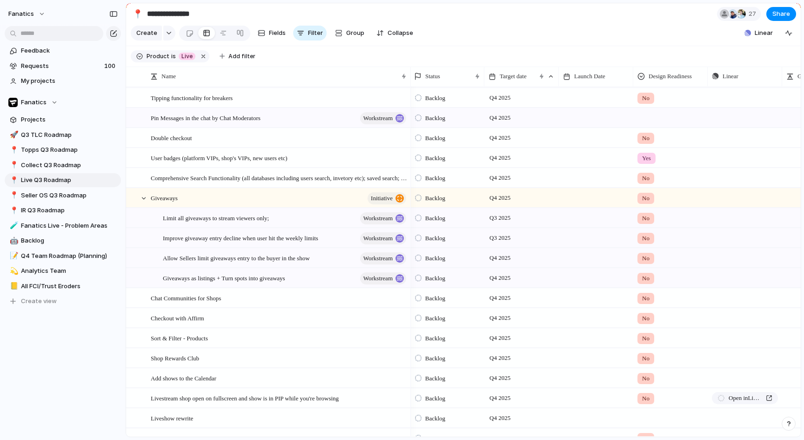
click at [648, 114] on div at bounding box center [671, 115] width 74 height 15
drag, startPoint x: 652, startPoint y: 160, endPoint x: 451, endPoint y: 161, distance: 201.0
click at [652, 160] on span "Yes" at bounding box center [649, 156] width 11 height 9
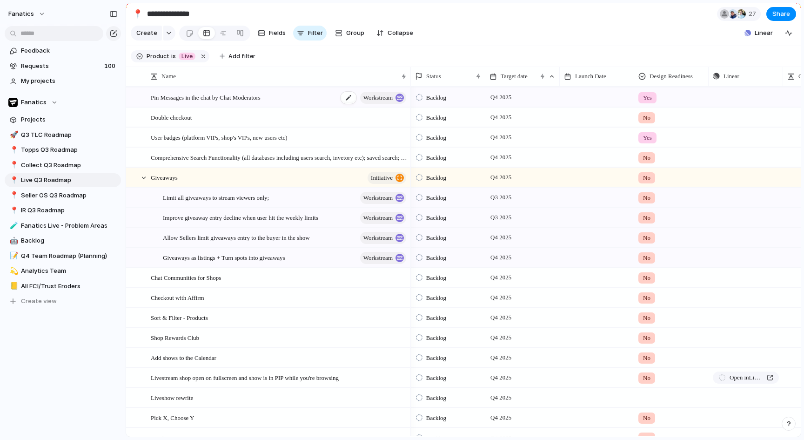
click at [302, 100] on div "Pin Messages in the chat by Chat Moderators workstream" at bounding box center [279, 97] width 257 height 19
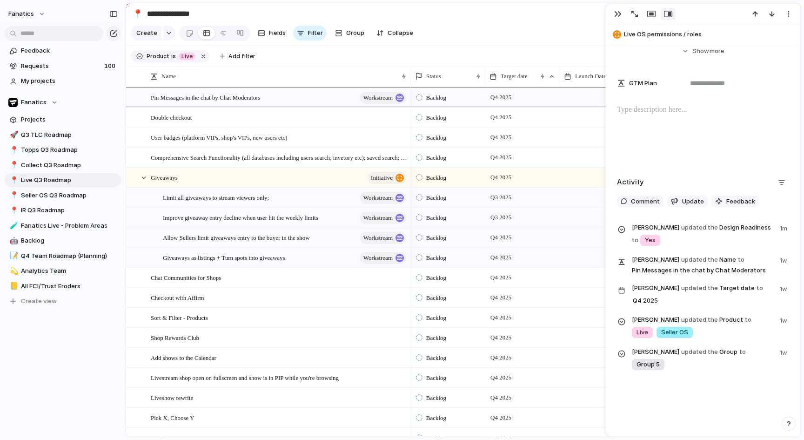
drag, startPoint x: 613, startPoint y: 16, endPoint x: 600, endPoint y: 43, distance: 30.6
click at [613, 15] on button "button" at bounding box center [617, 14] width 15 height 12
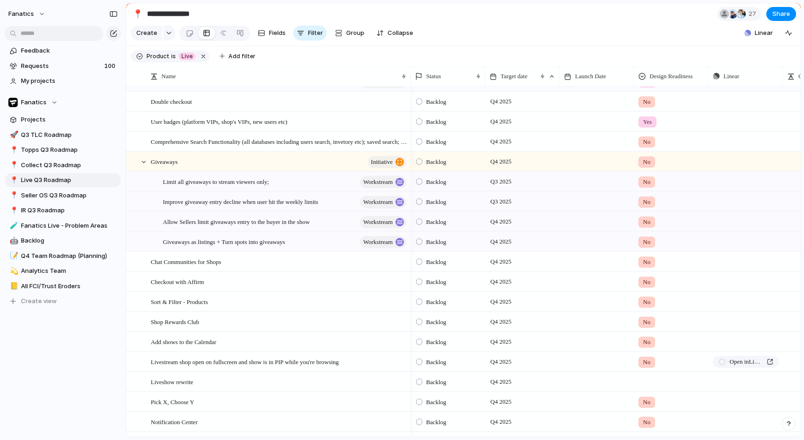
click at [642, 102] on div "No" at bounding box center [646, 101] width 17 height 11
click at [313, 112] on div "Yes No Not required No Design Readiness" at bounding box center [402, 220] width 804 height 440
